Goal: Information Seeking & Learning: Stay updated

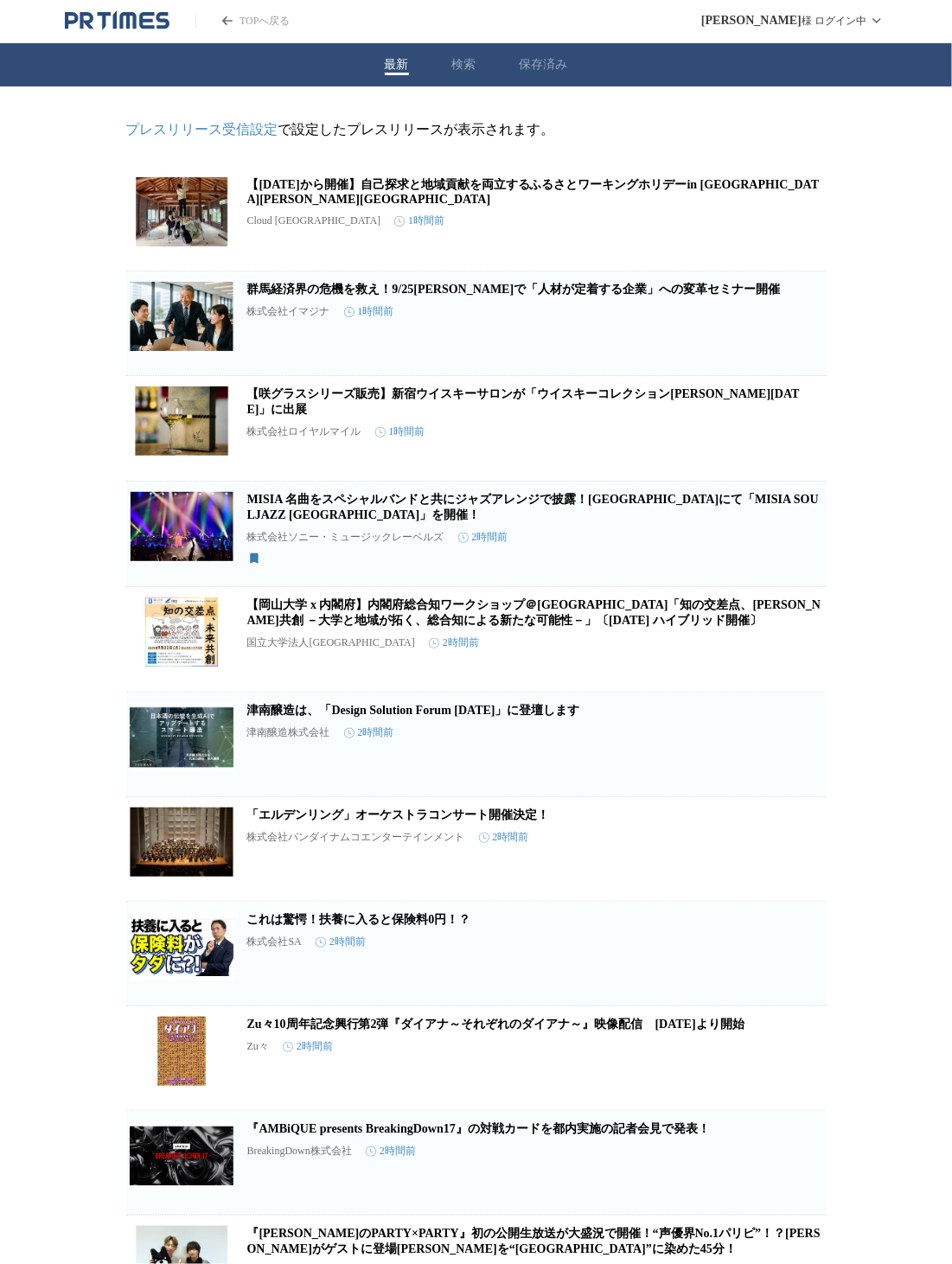
click at [736, 225] on icon "button" at bounding box center [736, 225] width 21 height 21
click at [798, 548] on icon "button" at bounding box center [798, 541] width 12 height 16
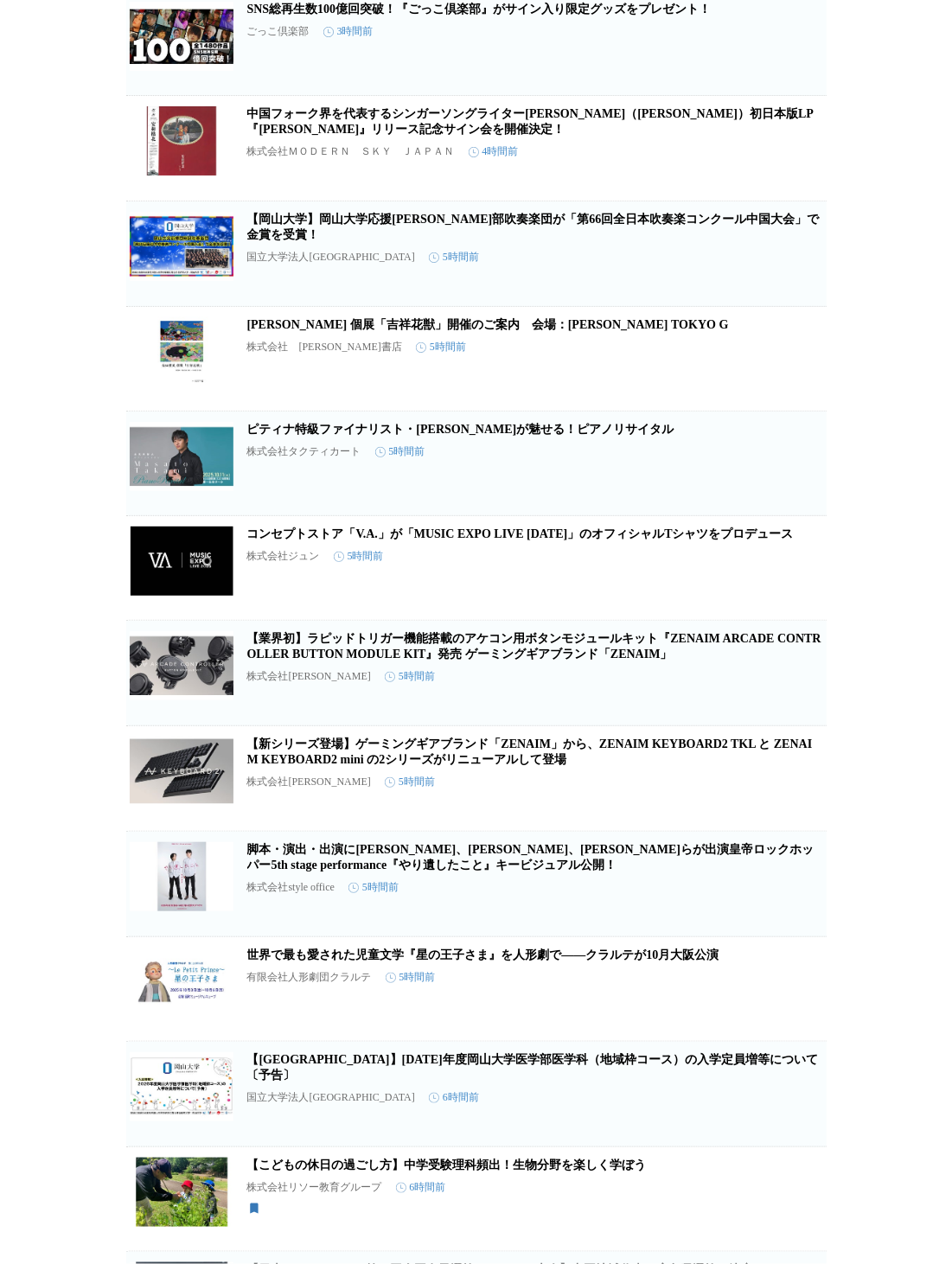
scroll to position [1371, 0]
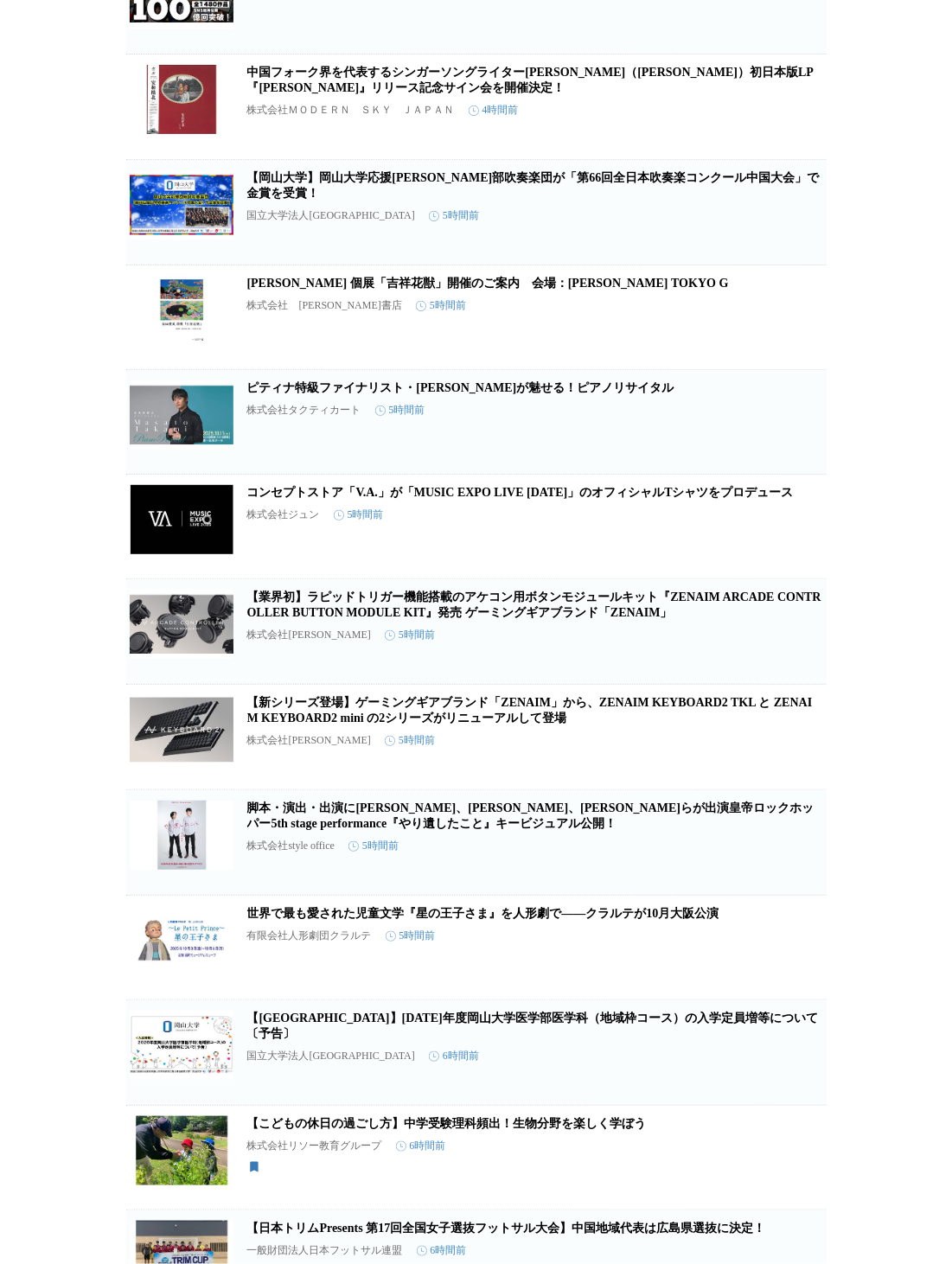
click at [423, 724] on link "【新シリーズ登場】ゲーミングギアブランド「ZENAIM」から、ZENAIM KEYBOARD2 TKL と ZENAIM KEYBOARD2 mini の2シ…" at bounding box center [530, 710] width 565 height 28
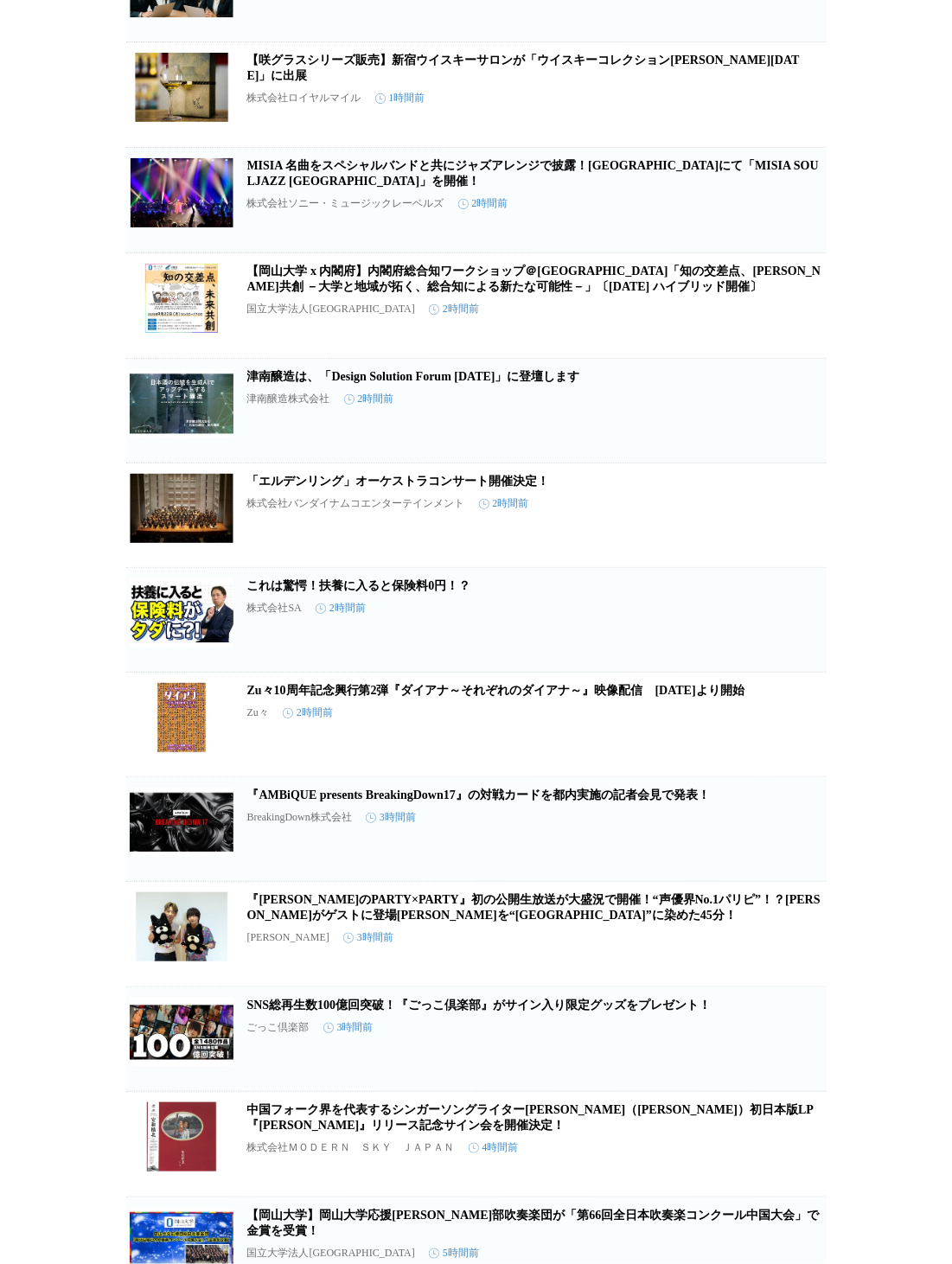
scroll to position [0, 0]
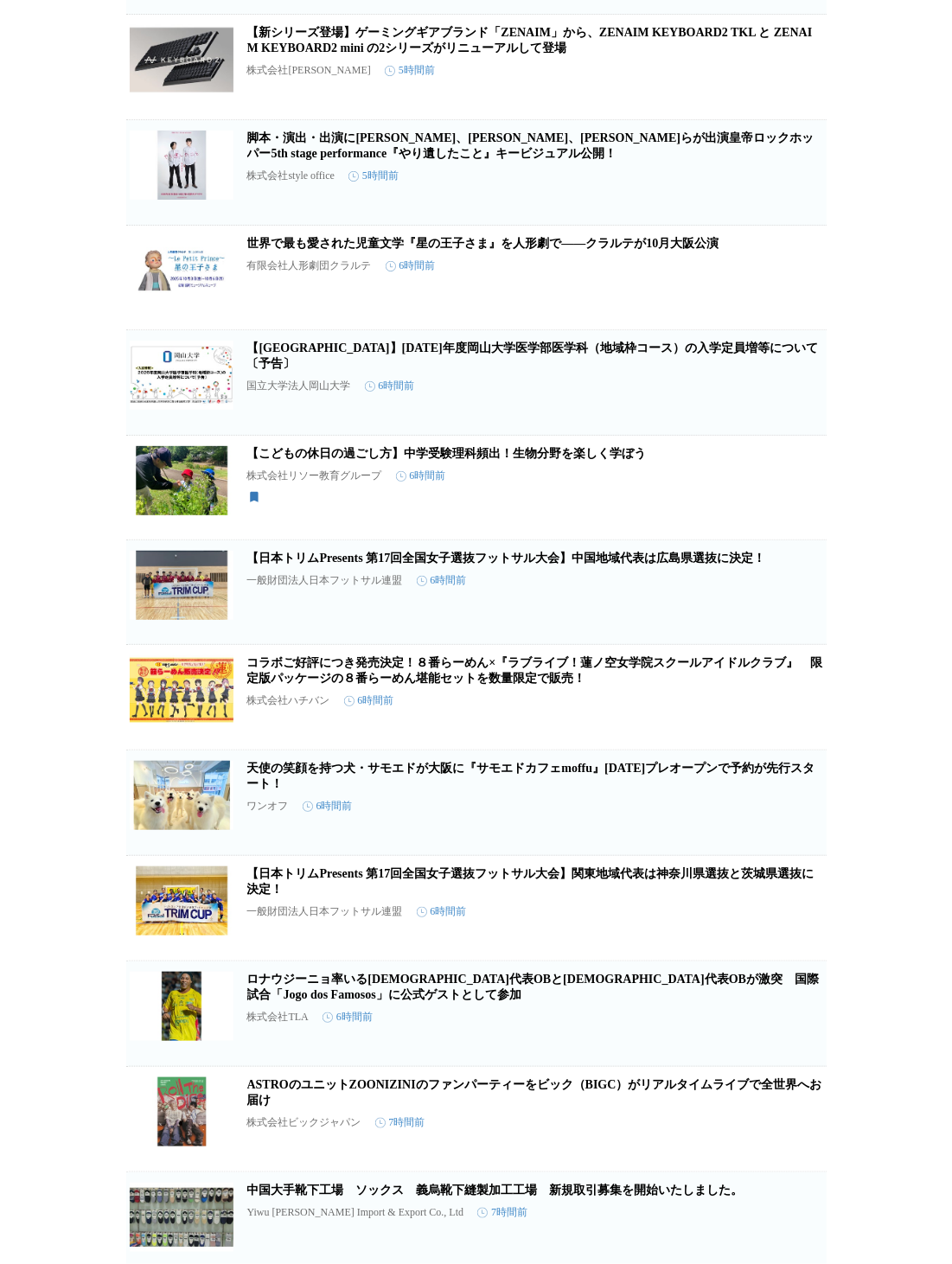
scroll to position [2063, 0]
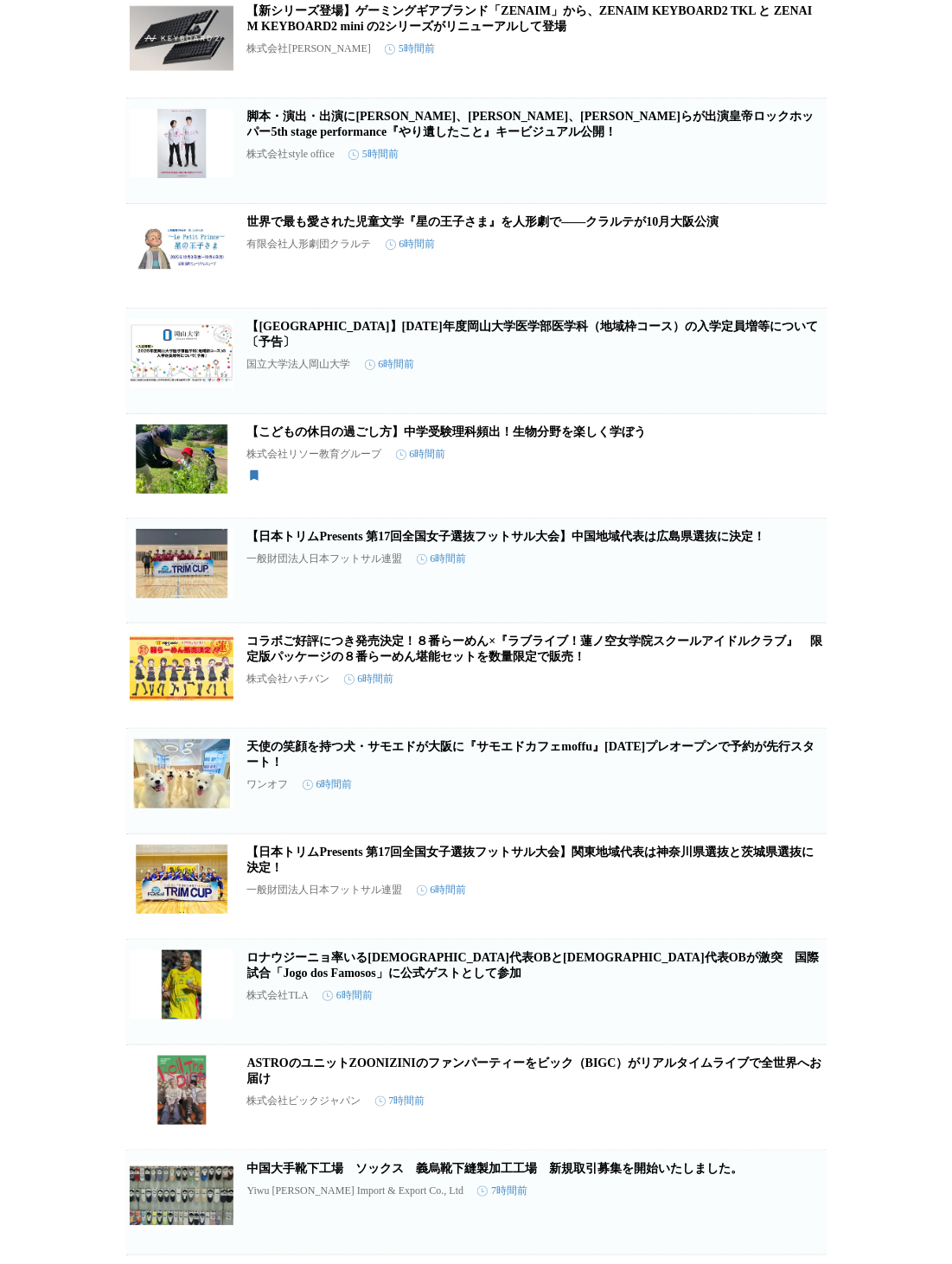
click at [506, 439] on link "【こどもの休日の過ごし方】中学受験理科頻出！生物分野を楽しく学ぼう" at bounding box center [447, 431] width 399 height 13
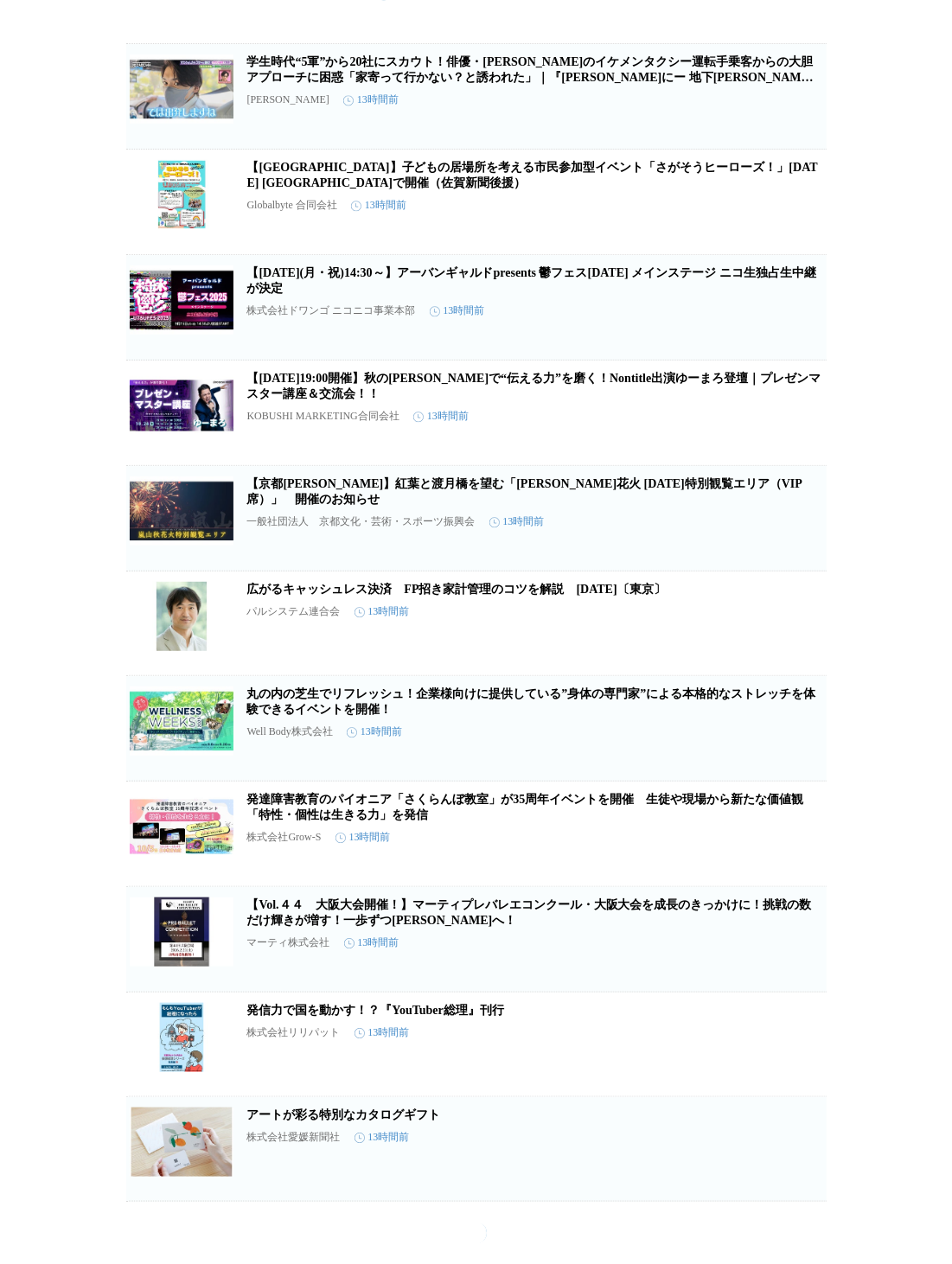
scroll to position [7533, 0]
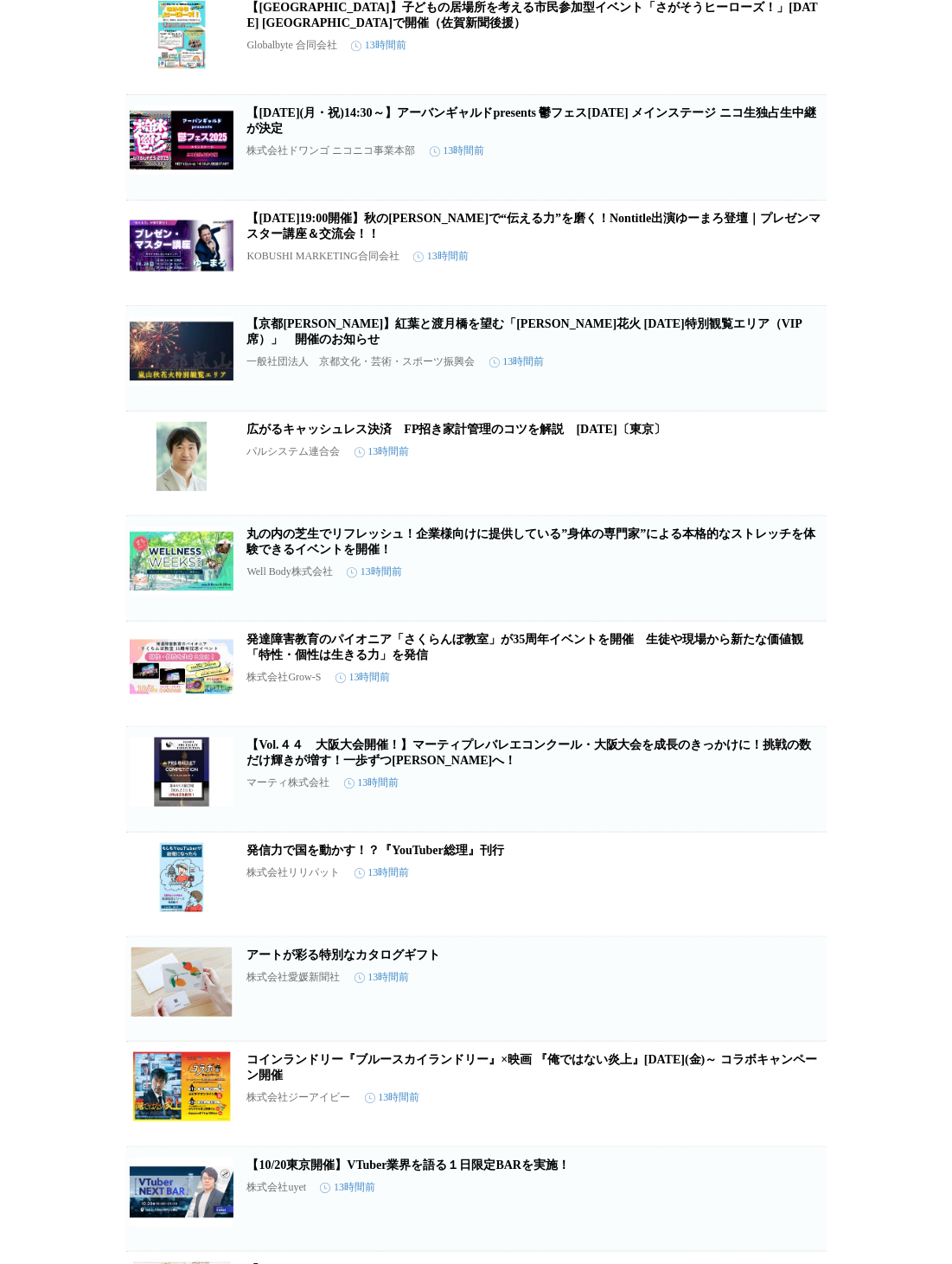
click at [419, 661] on link "発達障害教育のパイオニア「さくらんぼ教室」が35周年イベントを開催　生徒や現場から新たな価値観「特性・個性は生きる力」を発信" at bounding box center [525, 647] width 556 height 28
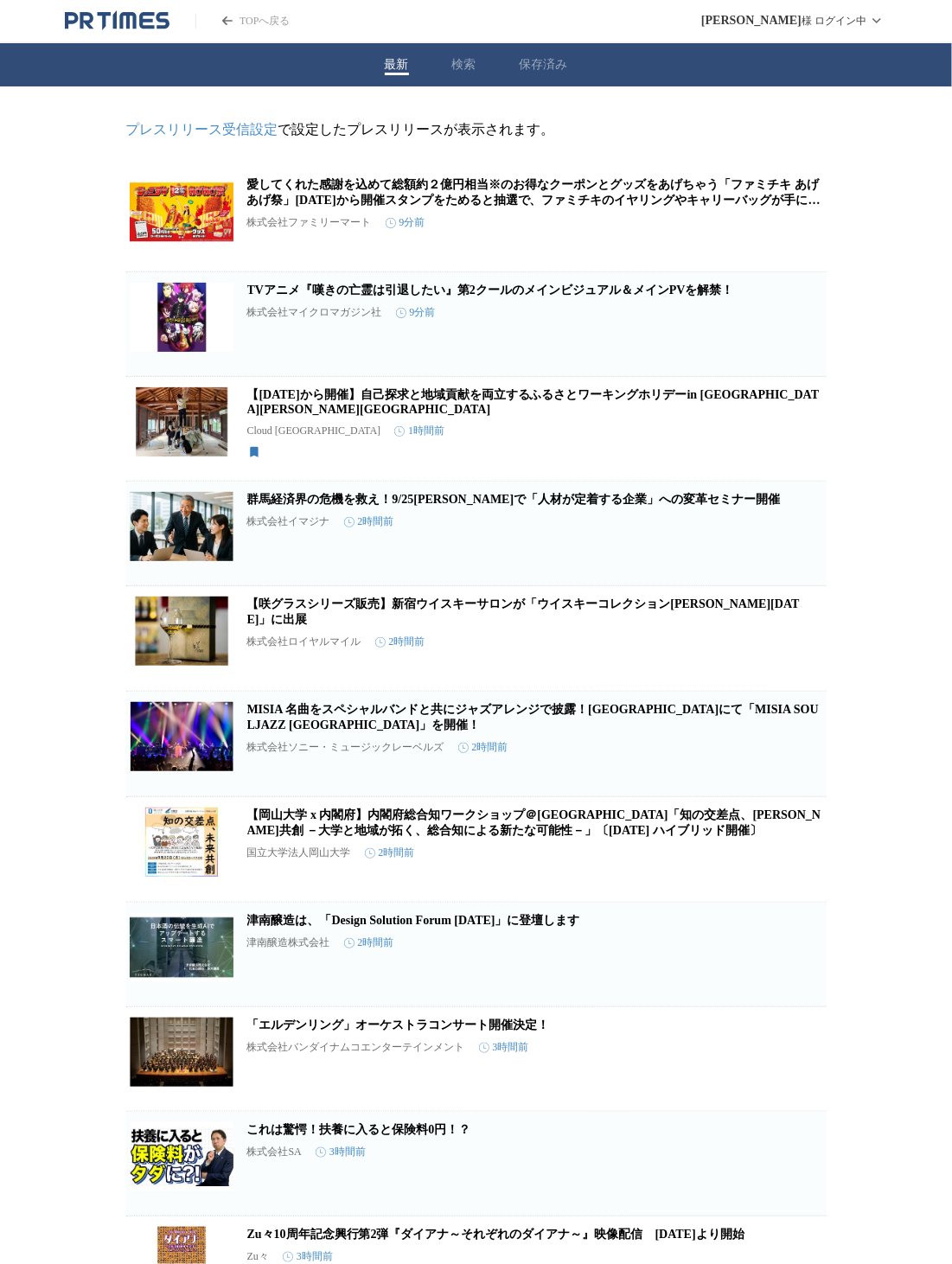
scroll to position [0, 0]
click at [274, 20] on link "TOPへ戻る" at bounding box center [242, 21] width 94 height 15
